Goal: Contribute content: Add original content to the website for others to see

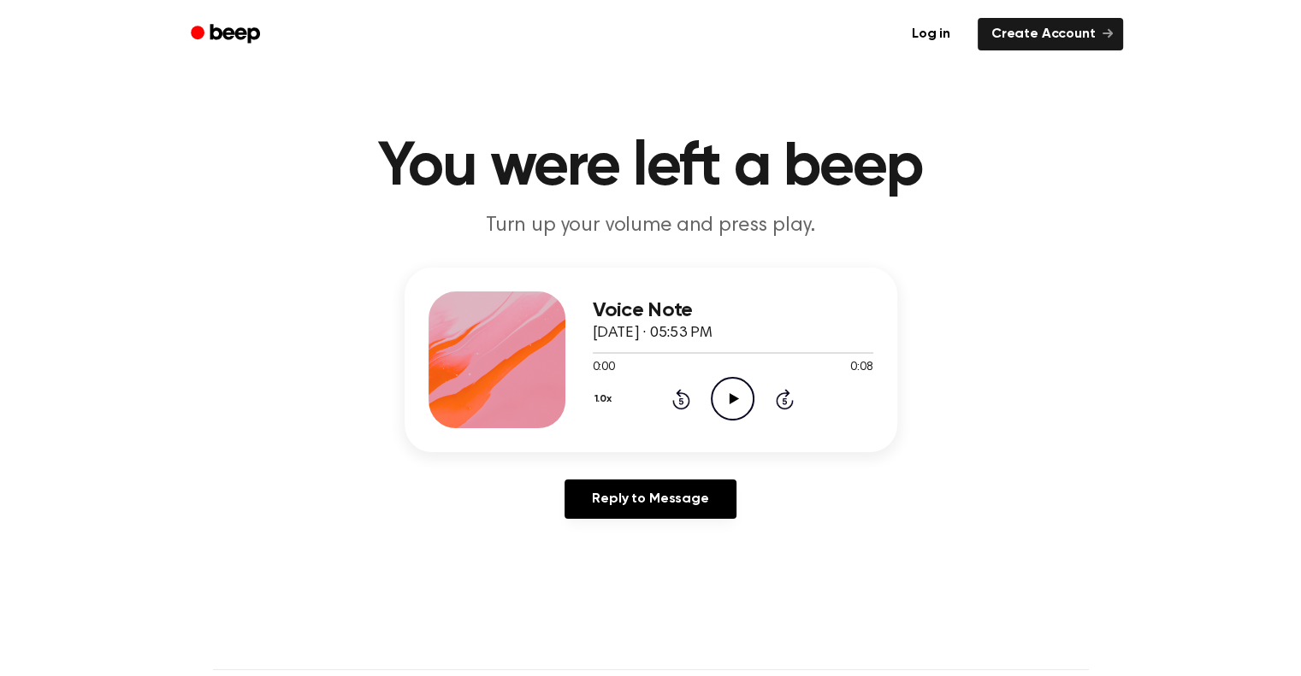
click at [217, 31] on icon "Beep" at bounding box center [227, 33] width 73 height 25
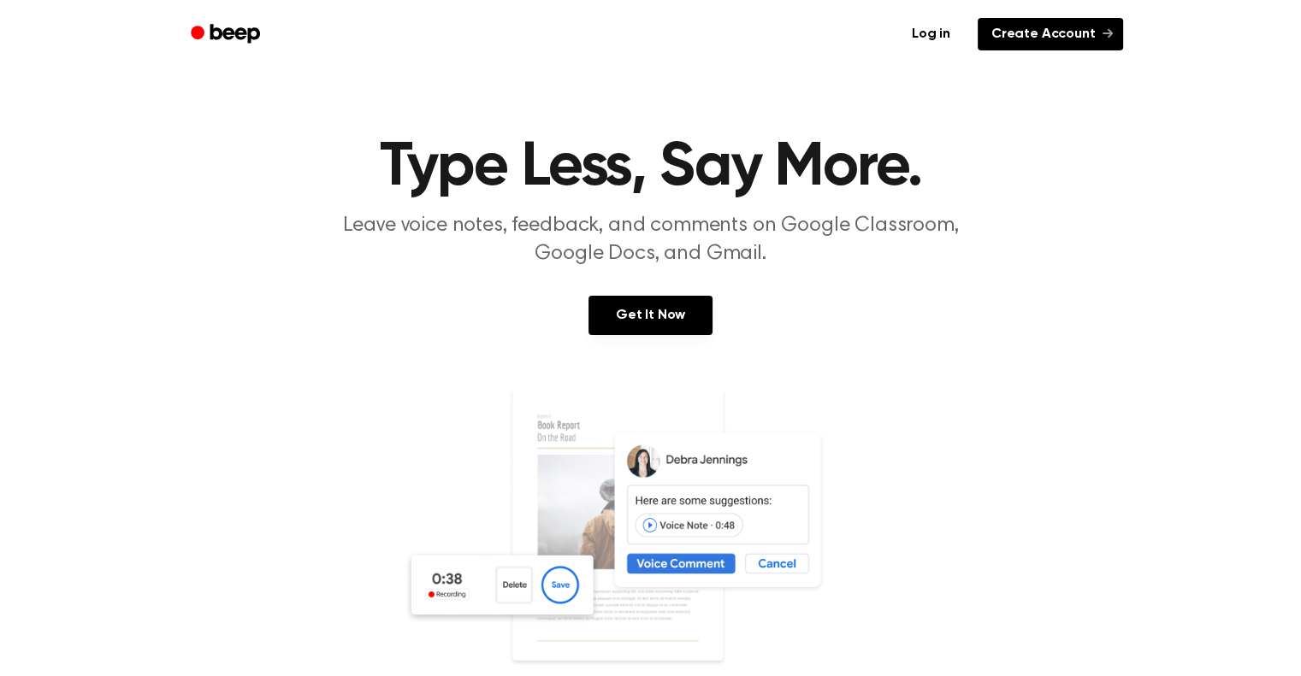
click at [1026, 34] on link "Create Account" at bounding box center [1049, 34] width 145 height 32
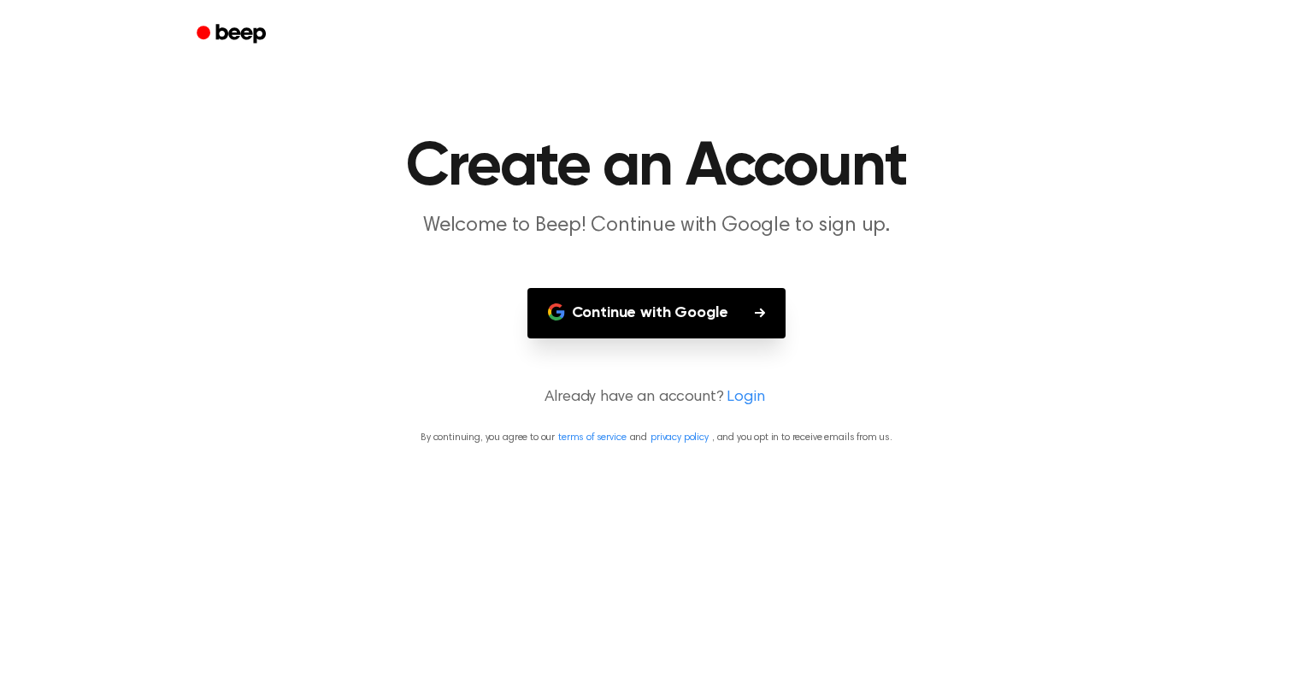
click at [683, 307] on button "Continue with Google" at bounding box center [657, 313] width 259 height 50
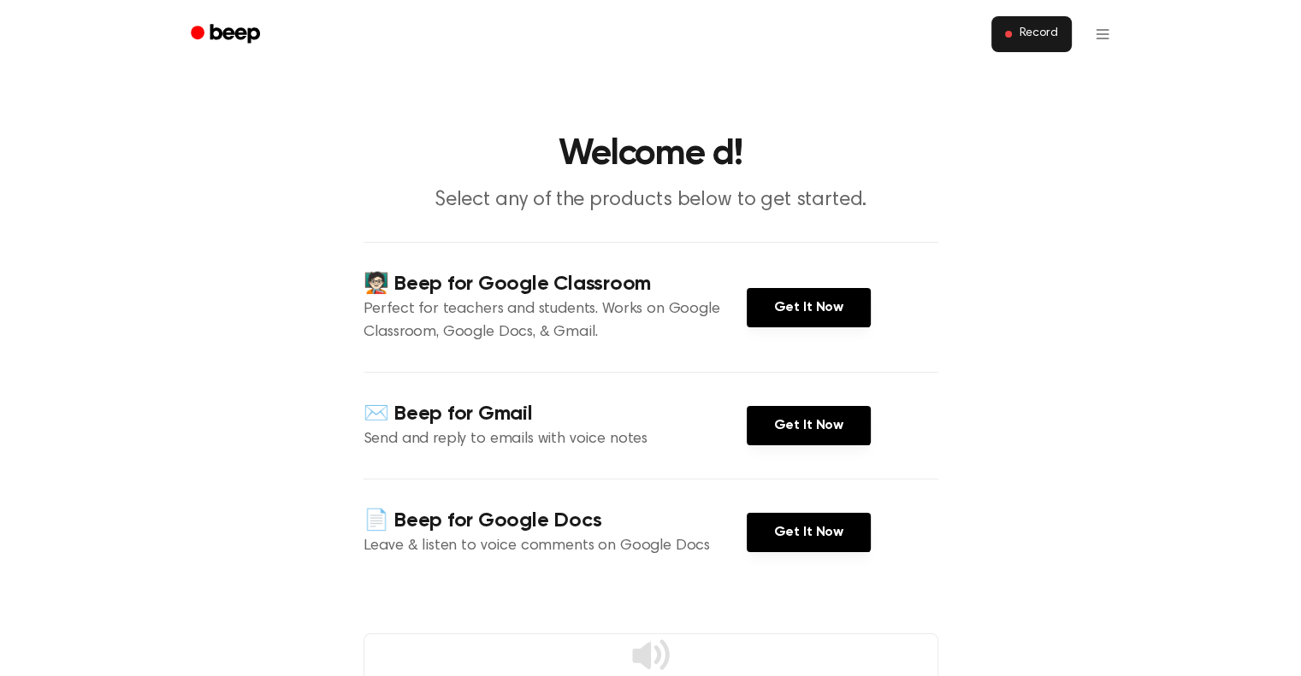
click at [1023, 30] on span "Record" at bounding box center [1037, 34] width 38 height 15
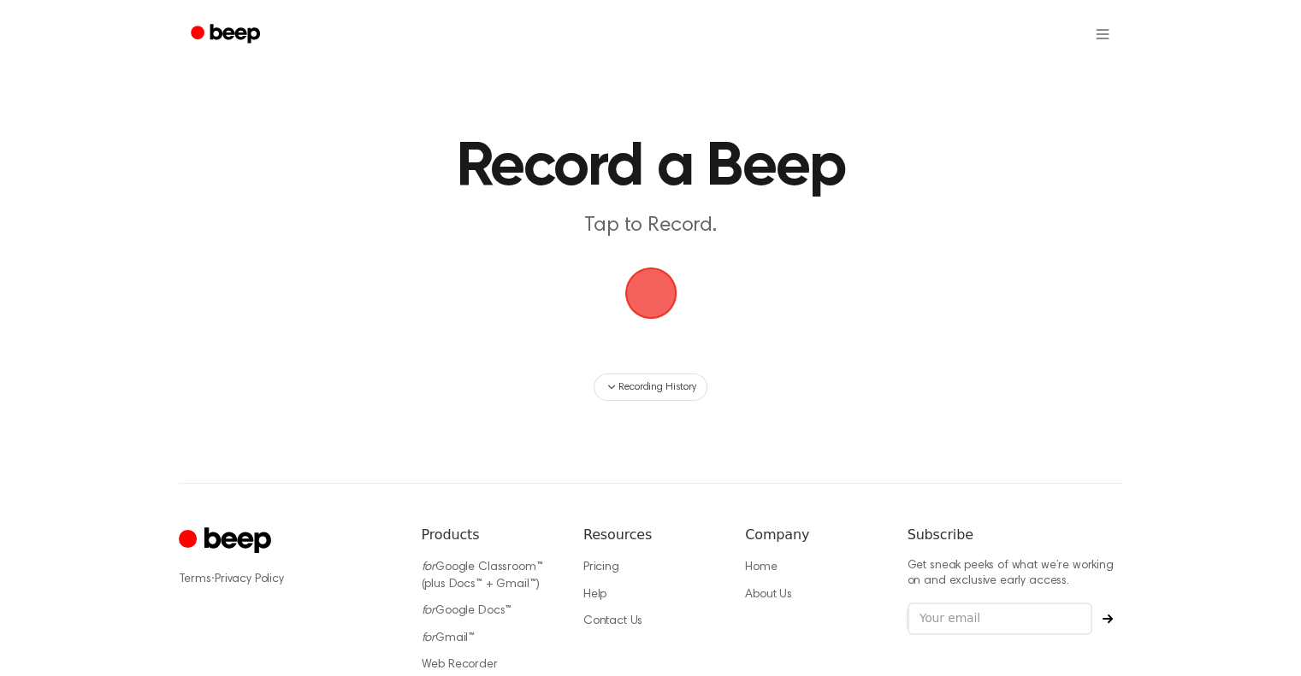
click at [647, 290] on span "button" at bounding box center [651, 293] width 96 height 96
click at [629, 382] on span "Recording History" at bounding box center [656, 387] width 77 height 15
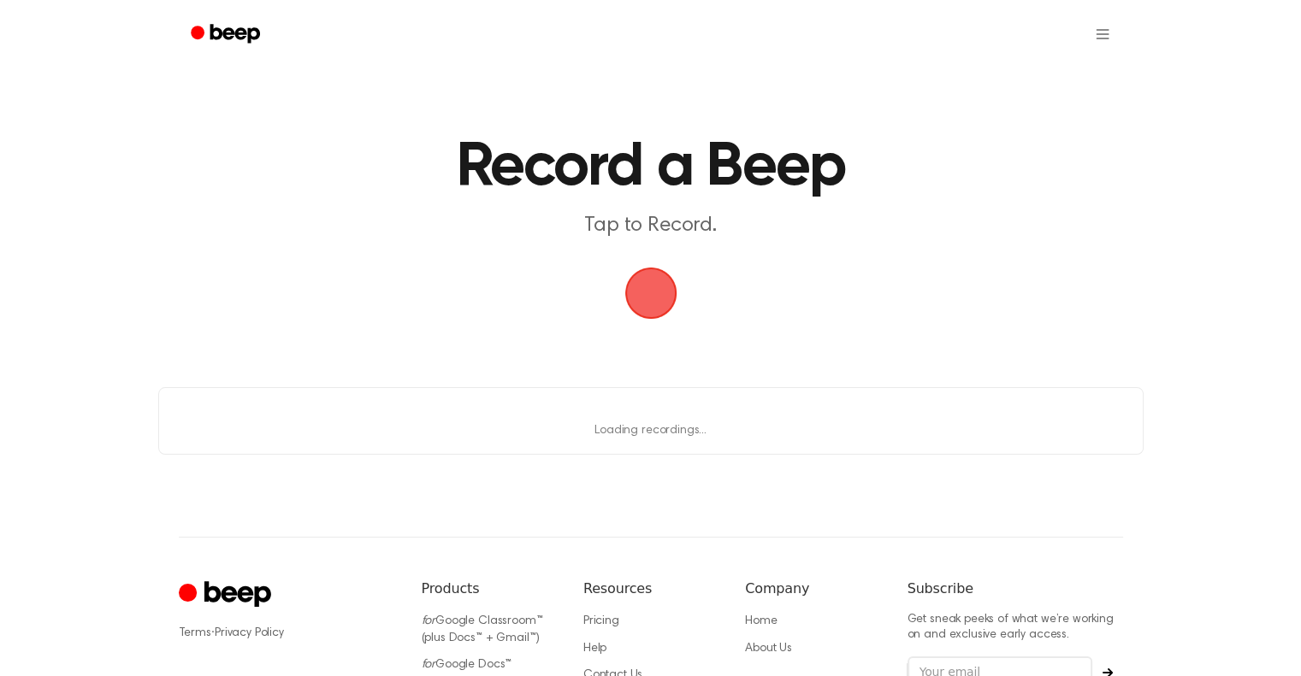
click at [489, 240] on main "Record a Beep Tap to Record. Loading... Loading recordings..." at bounding box center [650, 227] width 1301 height 455
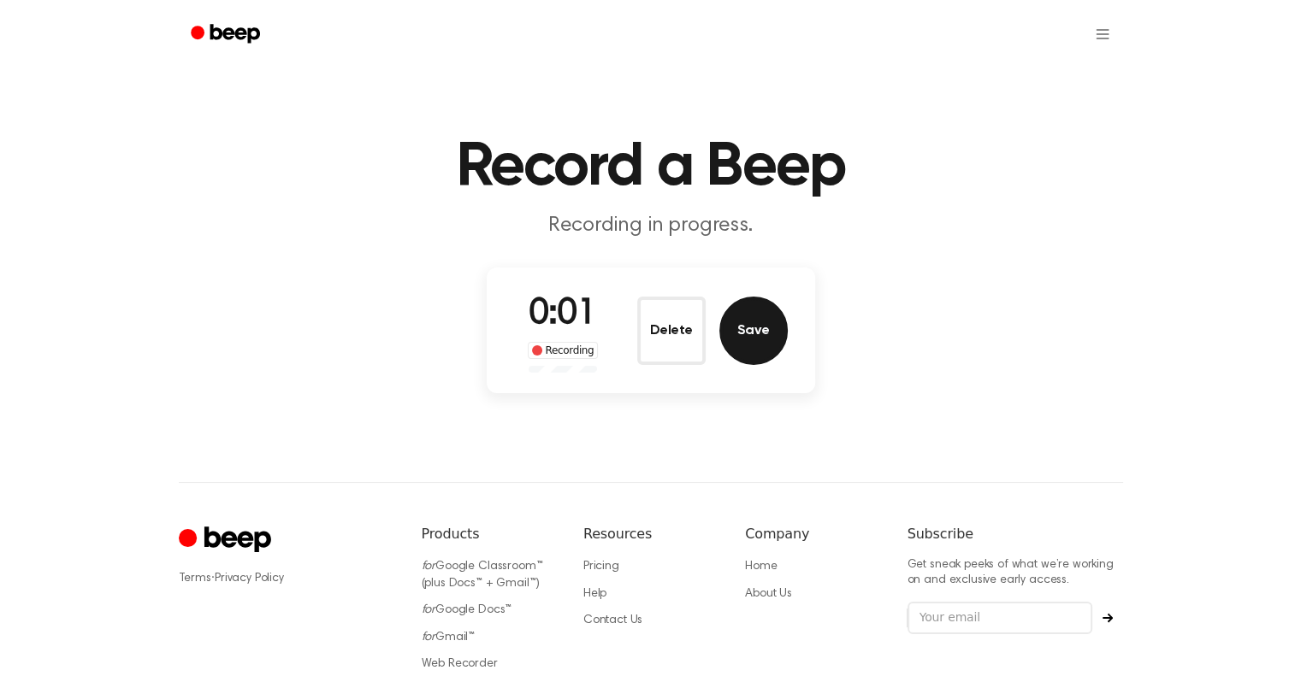
click at [745, 331] on button "Save" at bounding box center [753, 331] width 68 height 68
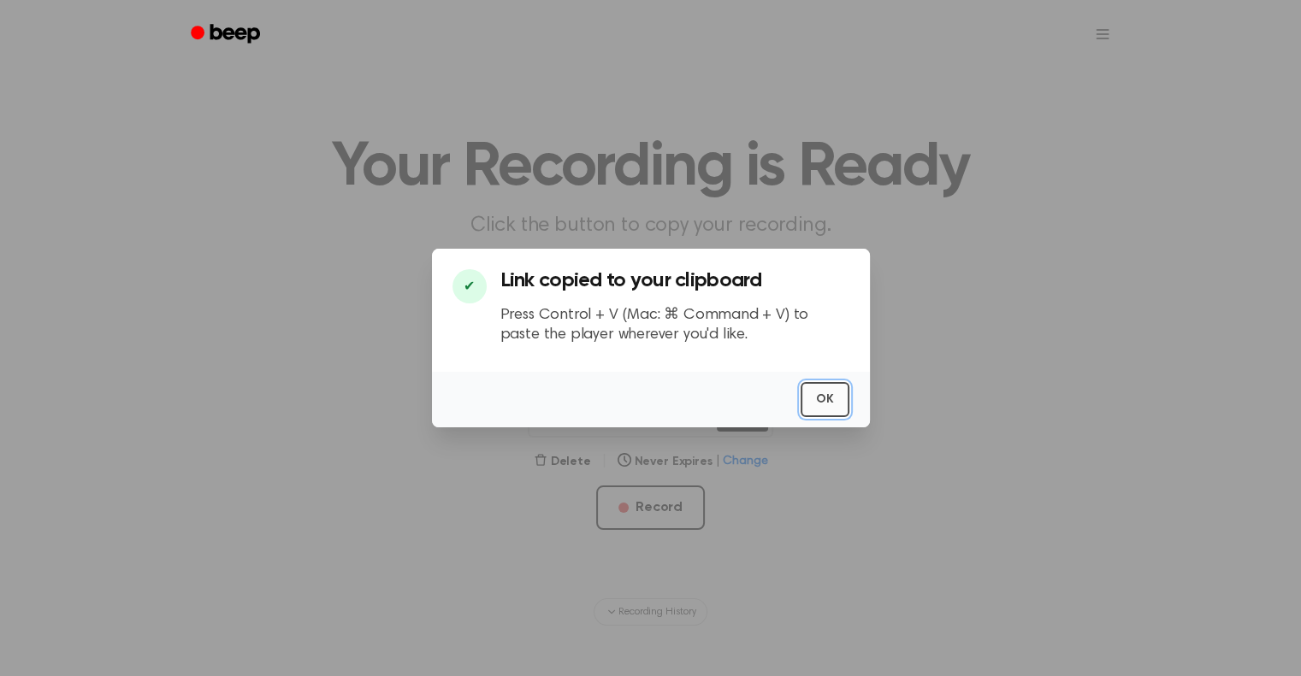
click at [838, 398] on button "OK" at bounding box center [824, 399] width 49 height 35
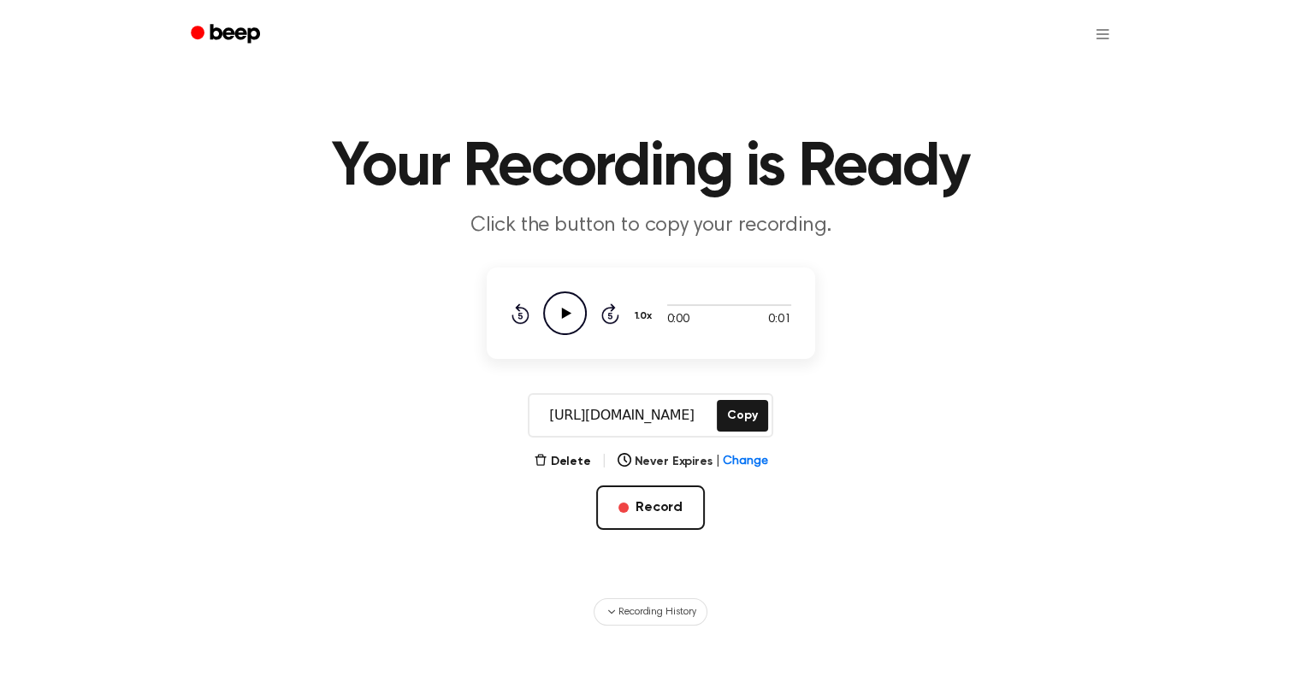
click at [237, 38] on icon "Beep" at bounding box center [235, 33] width 50 height 19
